Goal: Information Seeking & Learning: Learn about a topic

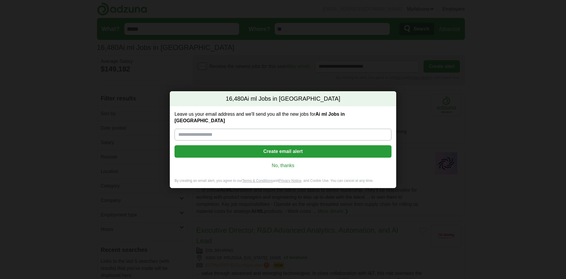
click at [289, 162] on link "No, thanks" at bounding box center [283, 165] width 208 height 6
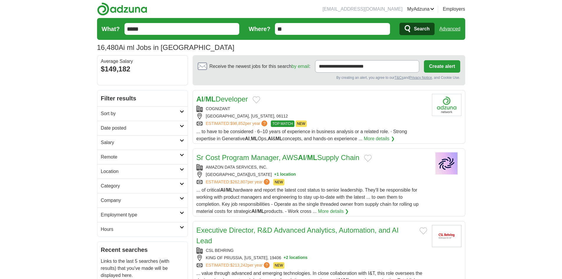
click at [340, 25] on input "**" at bounding box center [332, 29] width 115 height 12
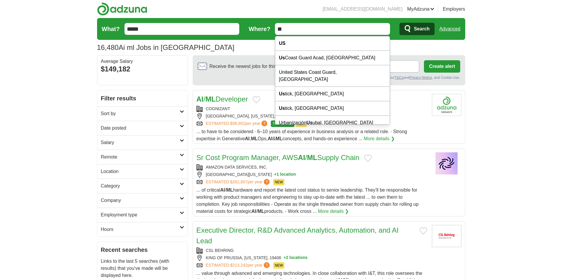
click at [138, 156] on h2 "Remote" at bounding box center [140, 156] width 79 height 7
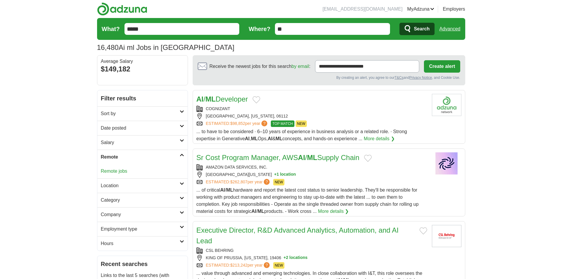
click at [121, 169] on link "Remote jobs" at bounding box center [114, 170] width 27 height 5
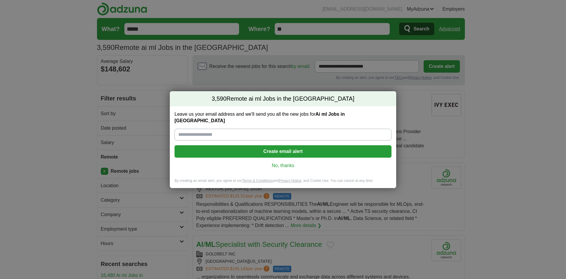
click at [289, 162] on link "No, thanks" at bounding box center [283, 165] width 208 height 6
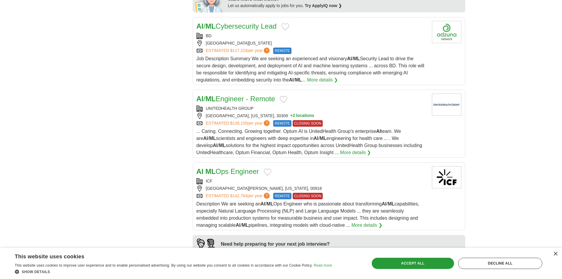
scroll to position [324, 0]
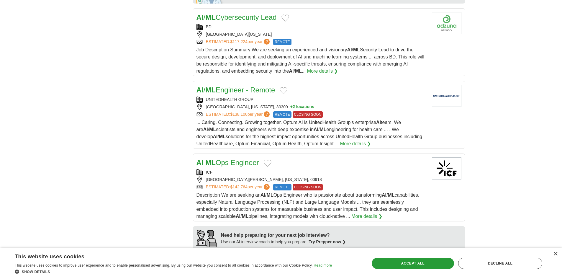
click at [240, 90] on link "AI / ML Engineer - Remote" at bounding box center [235, 90] width 79 height 8
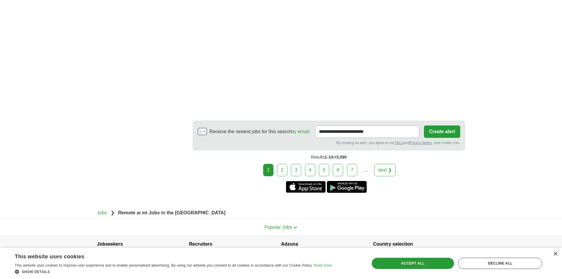
scroll to position [914, 0]
